Goal: Navigation & Orientation: Find specific page/section

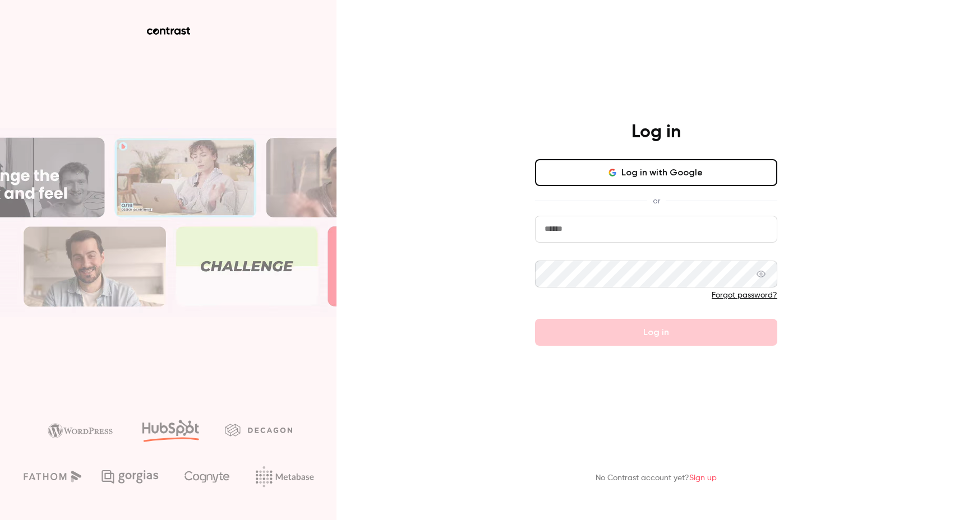
click at [657, 178] on button "Log in with Google" at bounding box center [656, 172] width 242 height 27
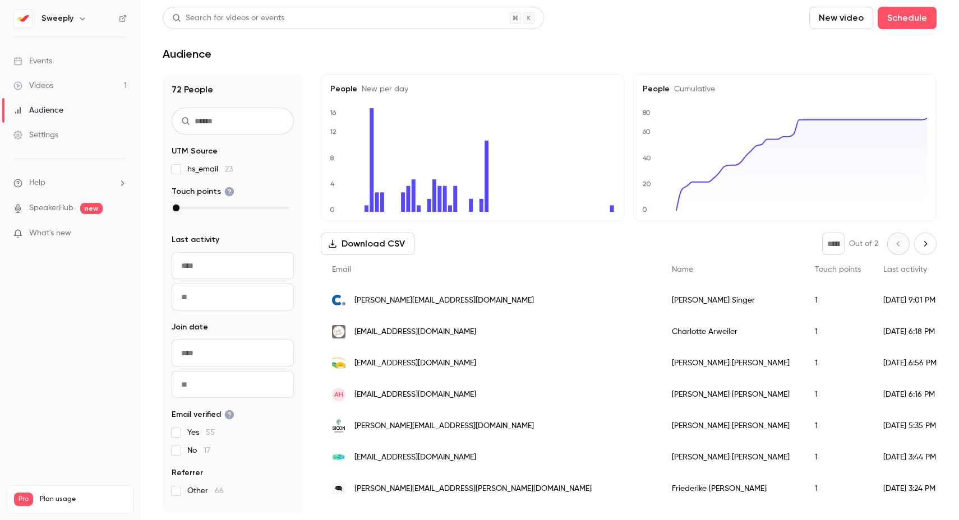
click at [883, 271] on span "Last activity" at bounding box center [905, 270] width 44 height 8
click at [56, 82] on link "Videos 1" at bounding box center [70, 85] width 140 height 25
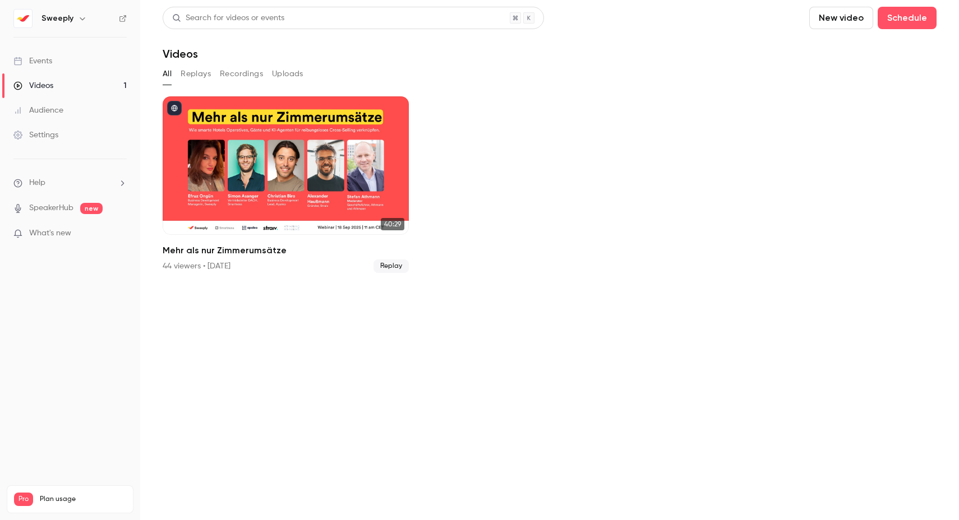
click at [59, 112] on div "Audience" at bounding box center [38, 110] width 50 height 11
